Goal: Task Accomplishment & Management: Use online tool/utility

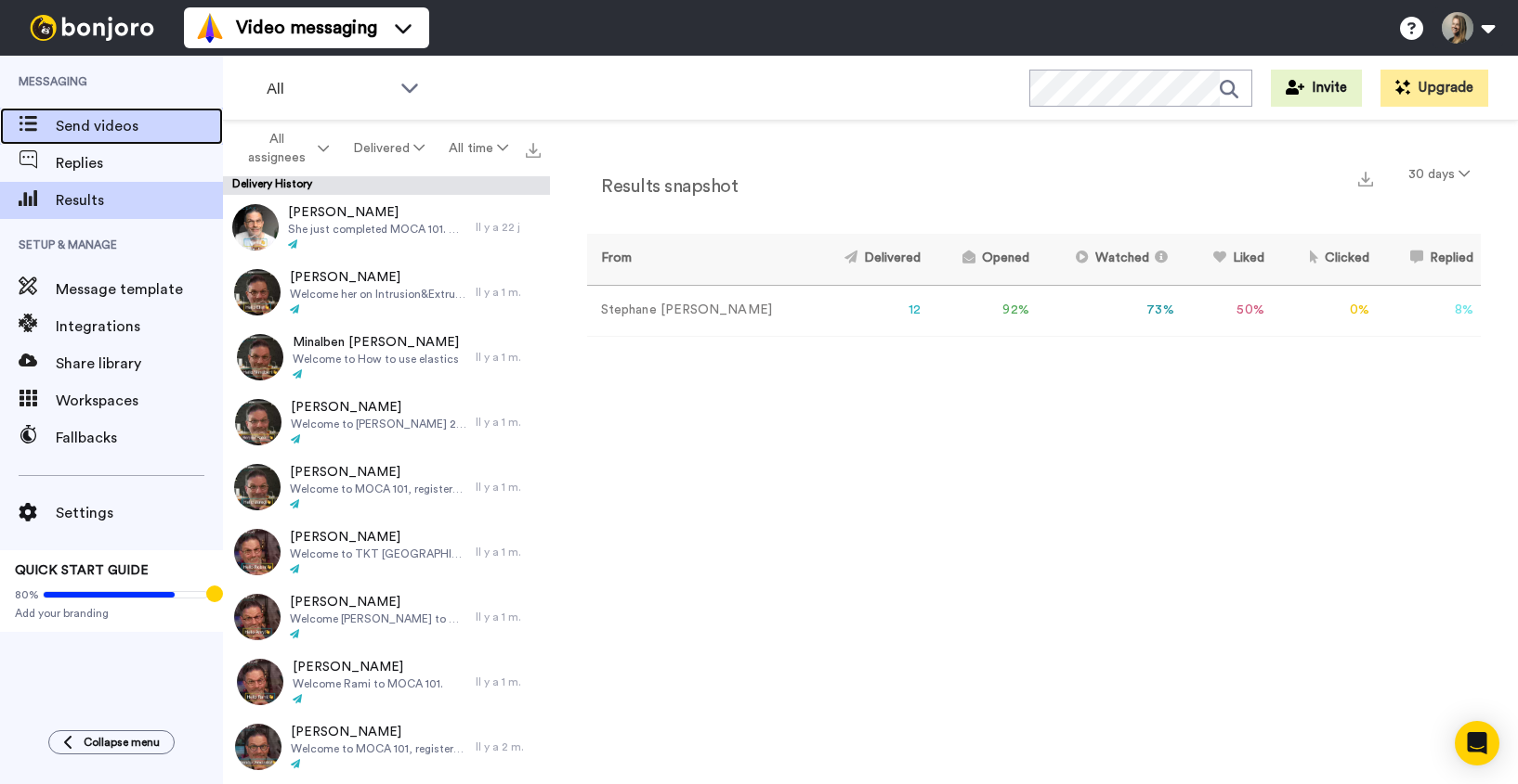
click at [106, 134] on span "Send videos" at bounding box center [139, 126] width 167 height 22
